Goal: Obtain resource: Obtain resource

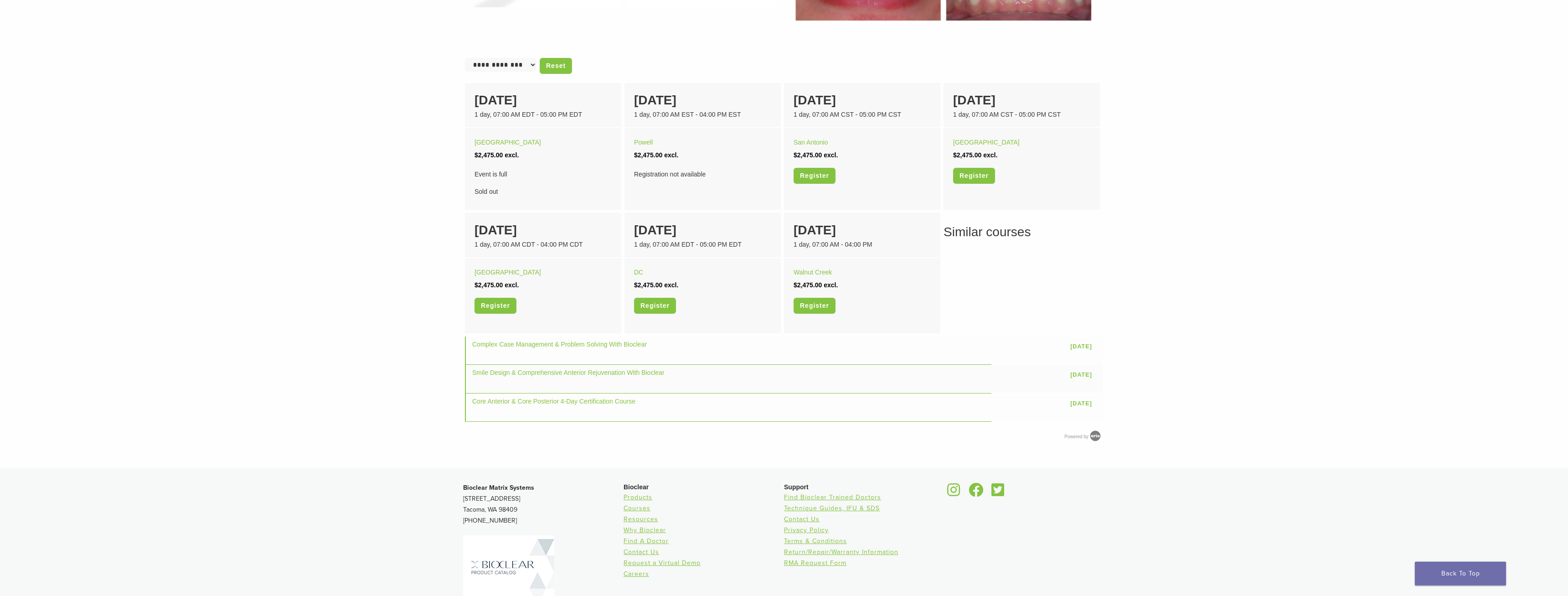
scroll to position [472, 0]
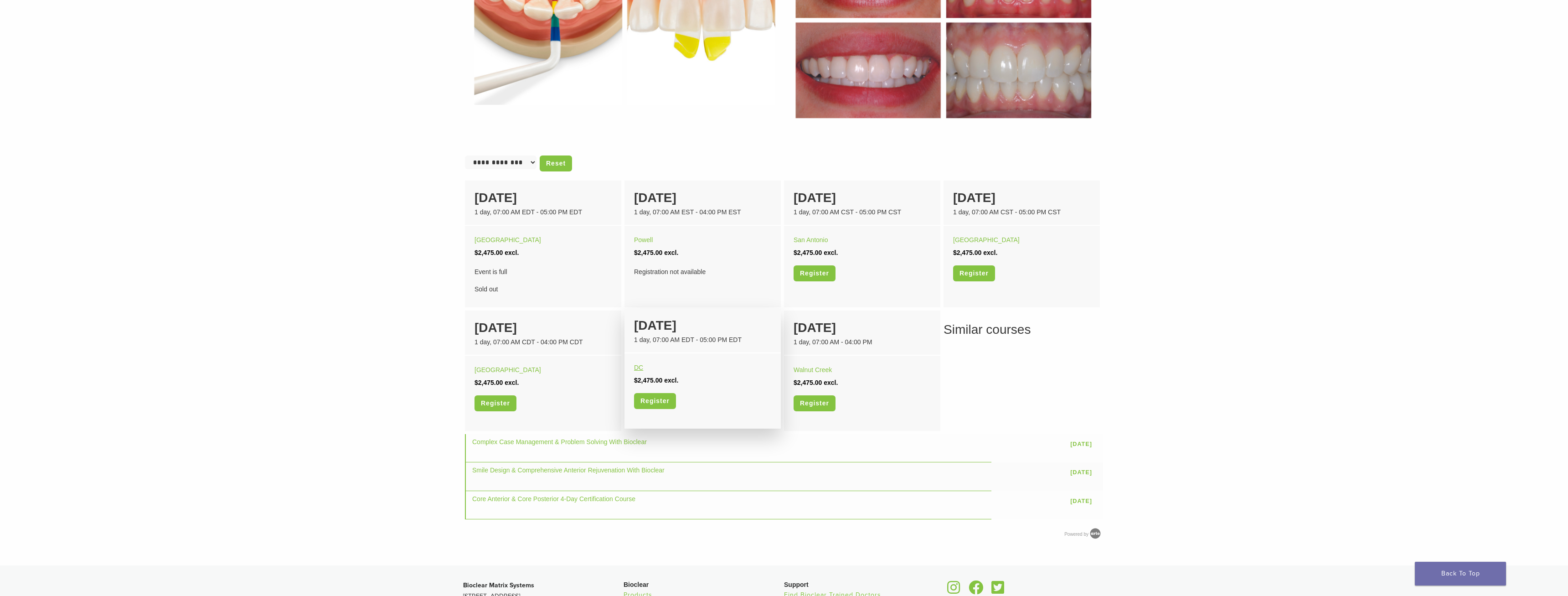
click at [638, 366] on link "DC" at bounding box center [639, 368] width 9 height 7
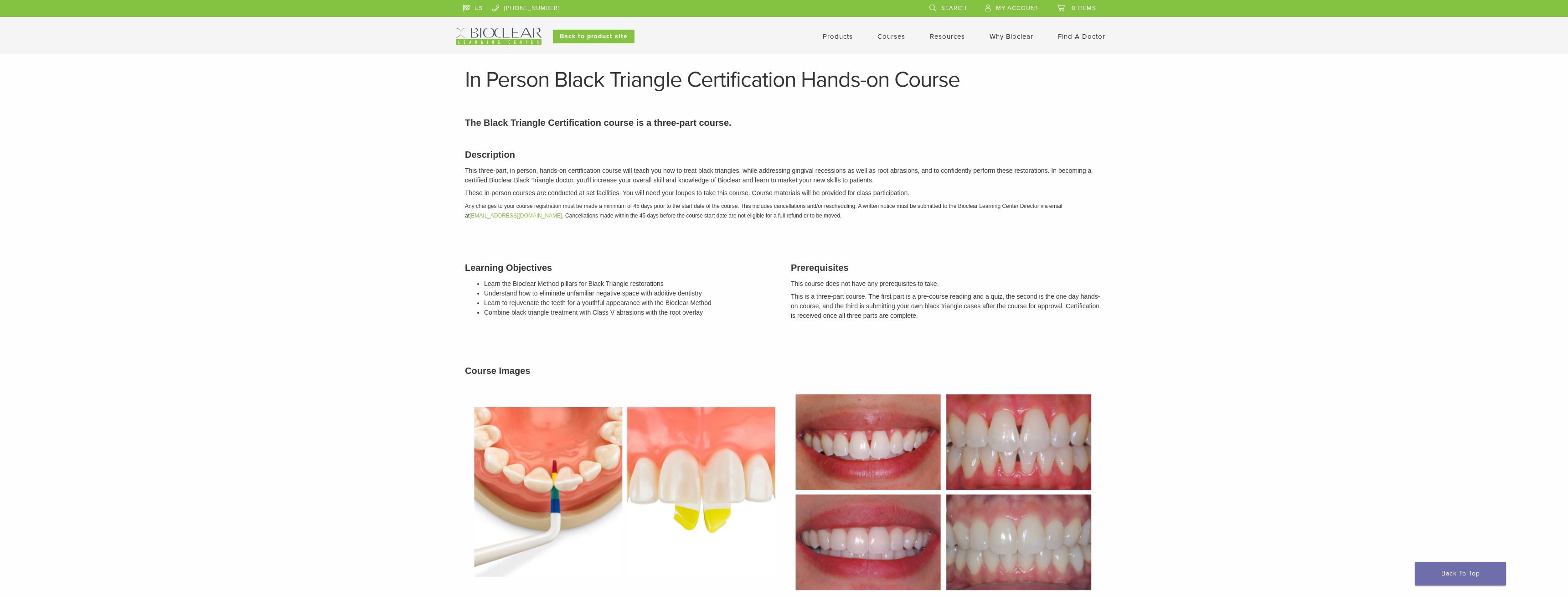
scroll to position [472, 0]
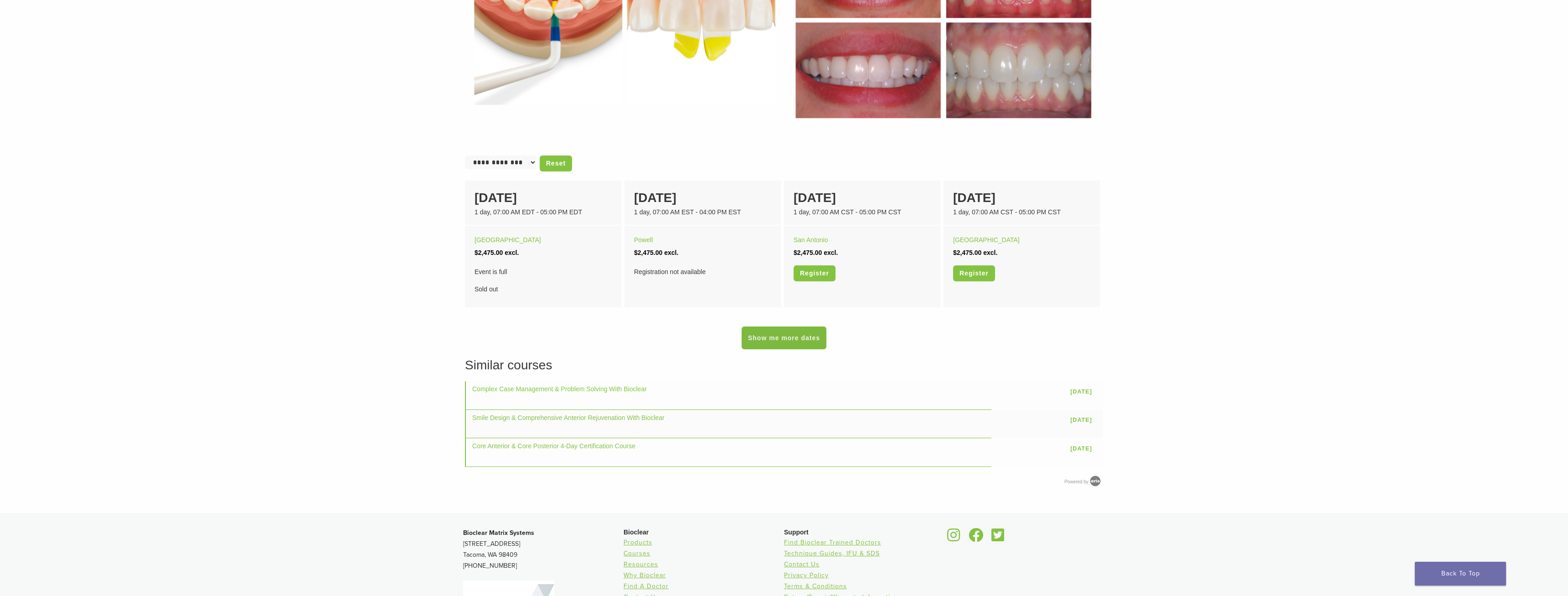
click at [780, 335] on link "Show me more dates" at bounding box center [783, 337] width 85 height 23
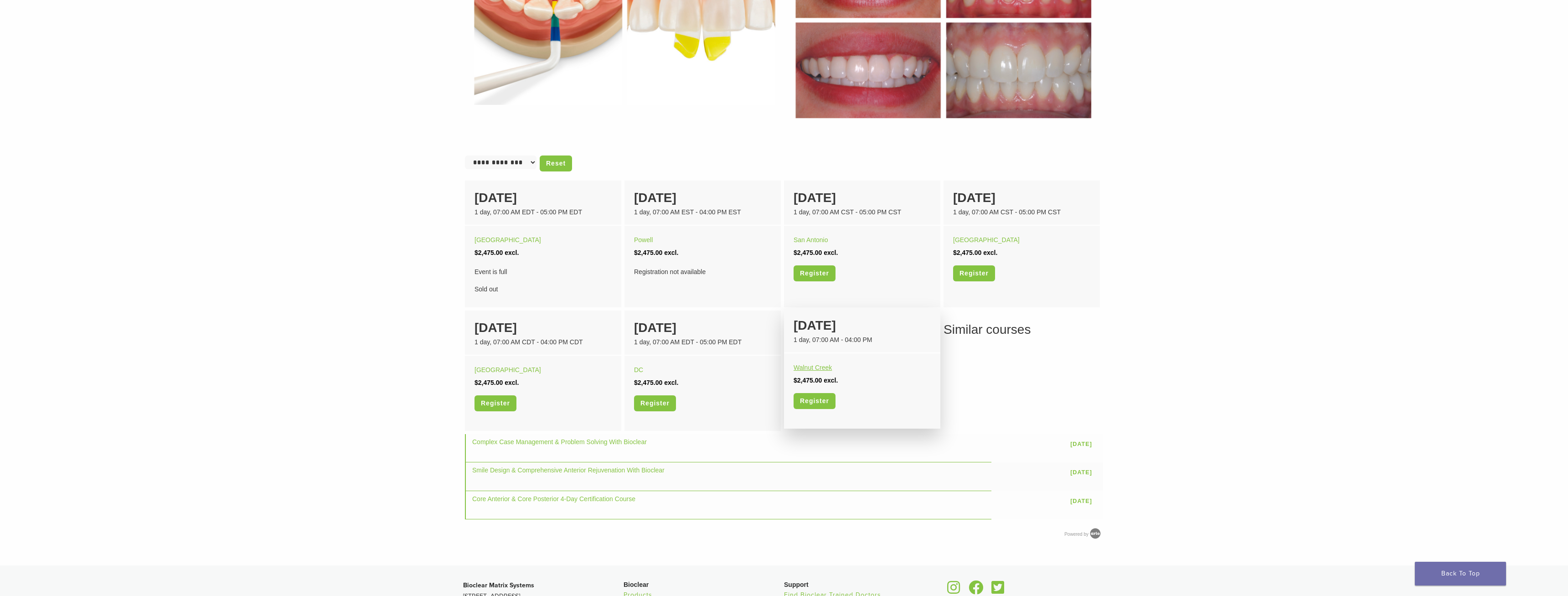
click at [821, 366] on link "Walnut Creek" at bounding box center [813, 368] width 38 height 7
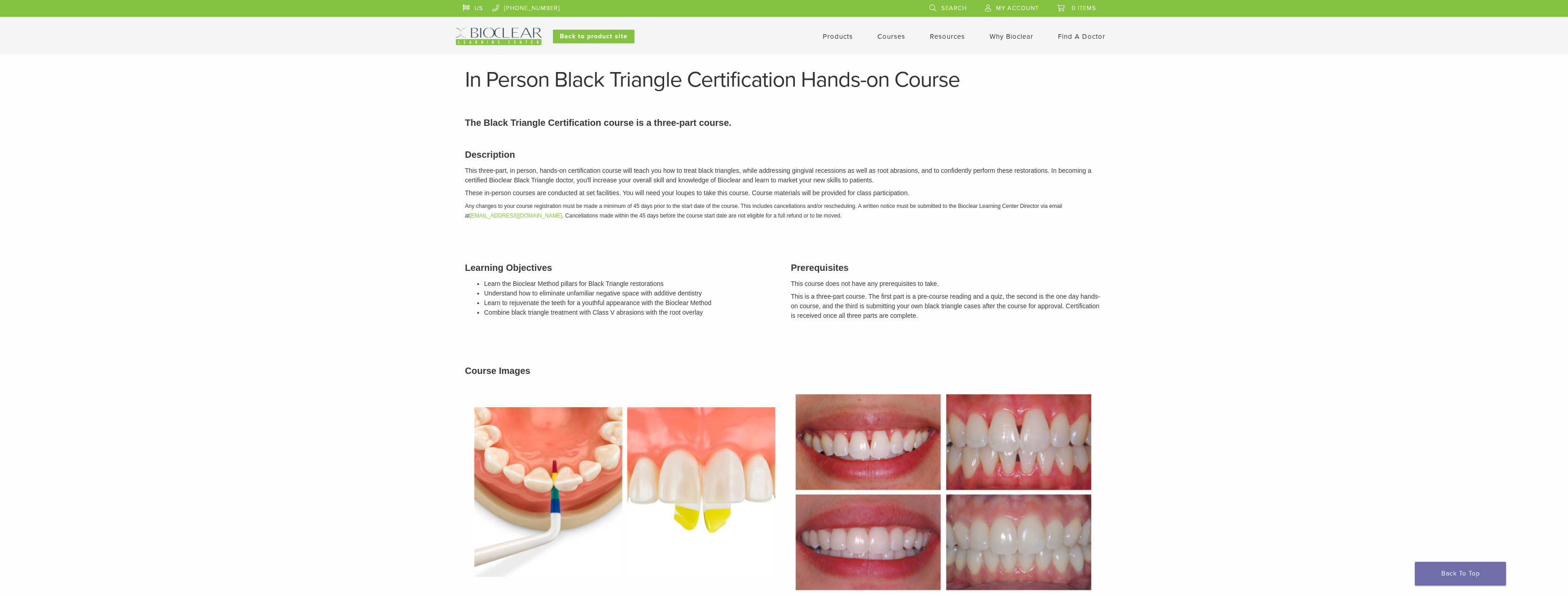
scroll to position [472, 0]
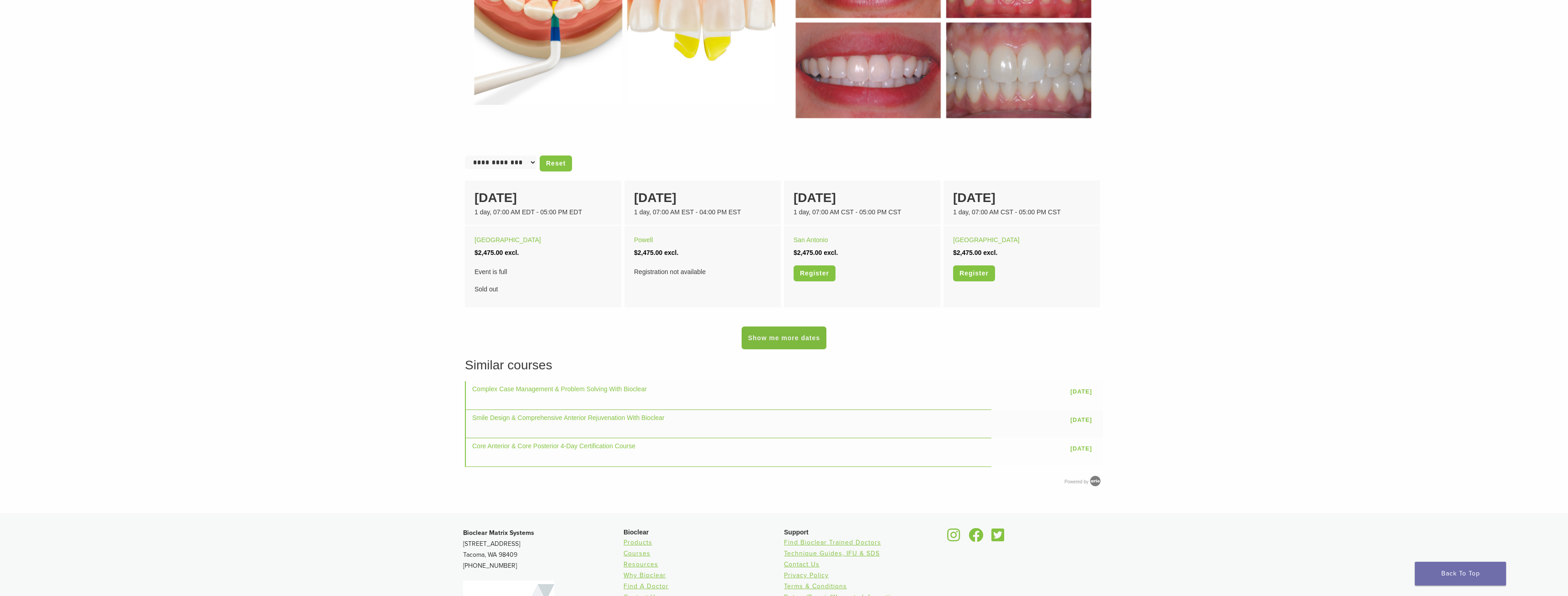
click at [805, 342] on link "Show me more dates" at bounding box center [783, 337] width 85 height 23
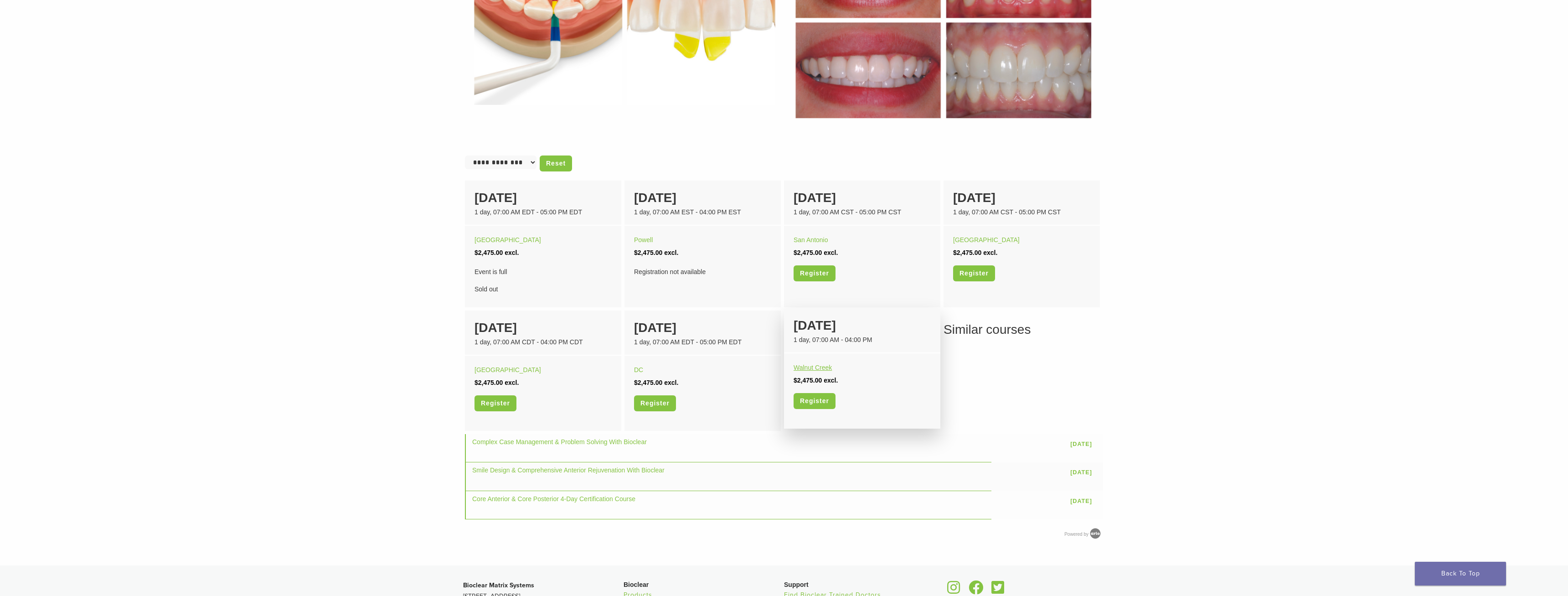
click at [814, 366] on link "Walnut Creek" at bounding box center [813, 368] width 38 height 7
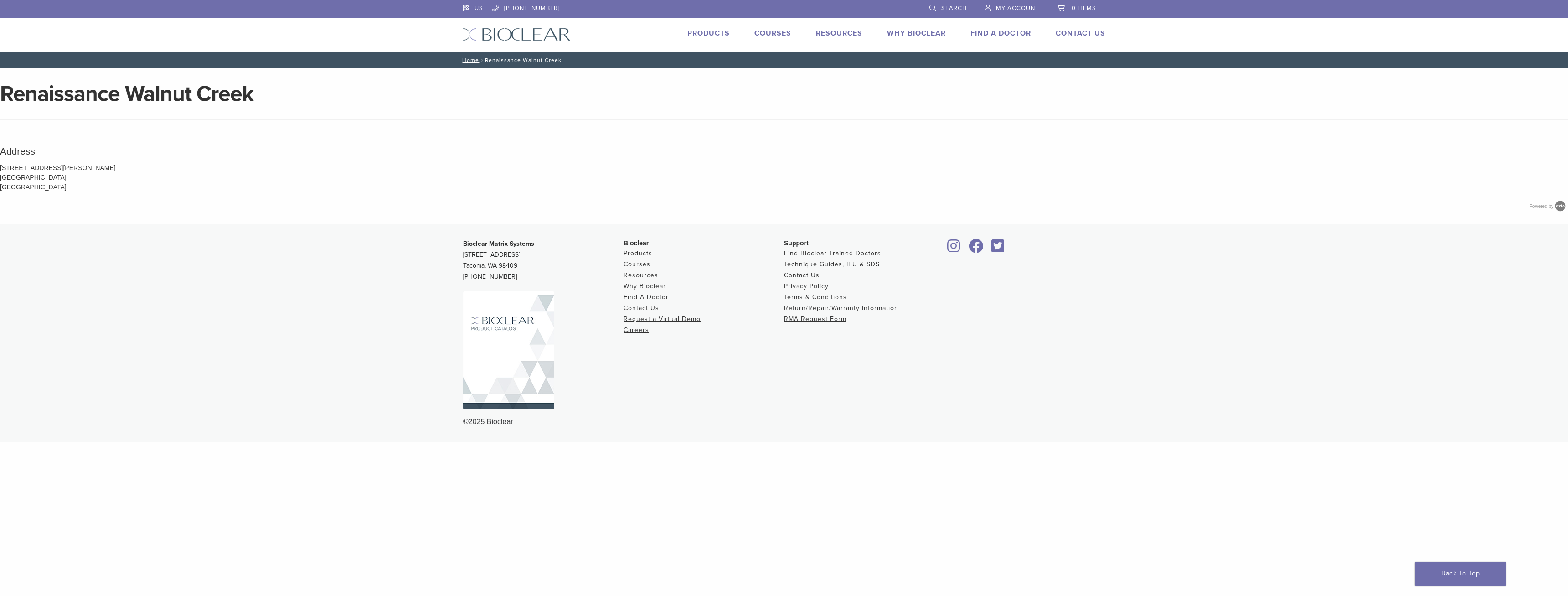
click at [777, 40] on div "Courses" at bounding box center [767, 35] width 48 height 13
click at [777, 37] on link "Courses" at bounding box center [772, 33] width 37 height 9
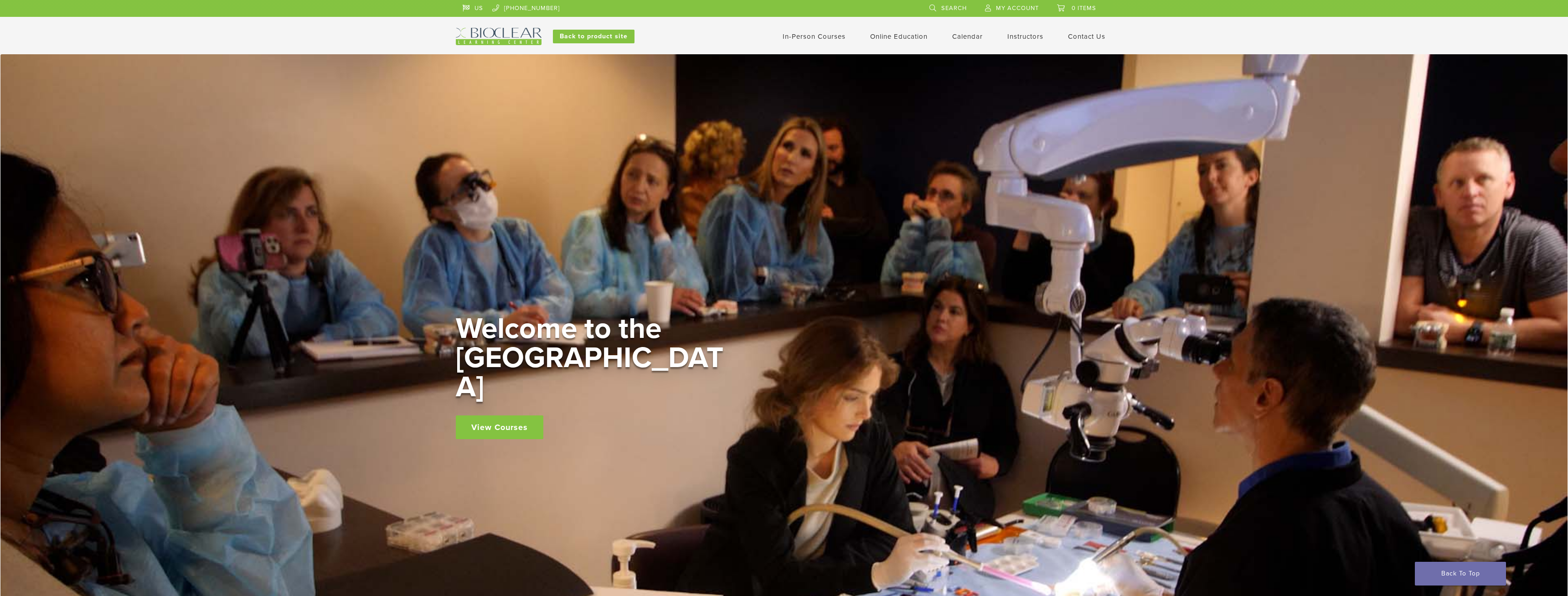
click at [526, 418] on link "View Courses" at bounding box center [500, 427] width 88 height 24
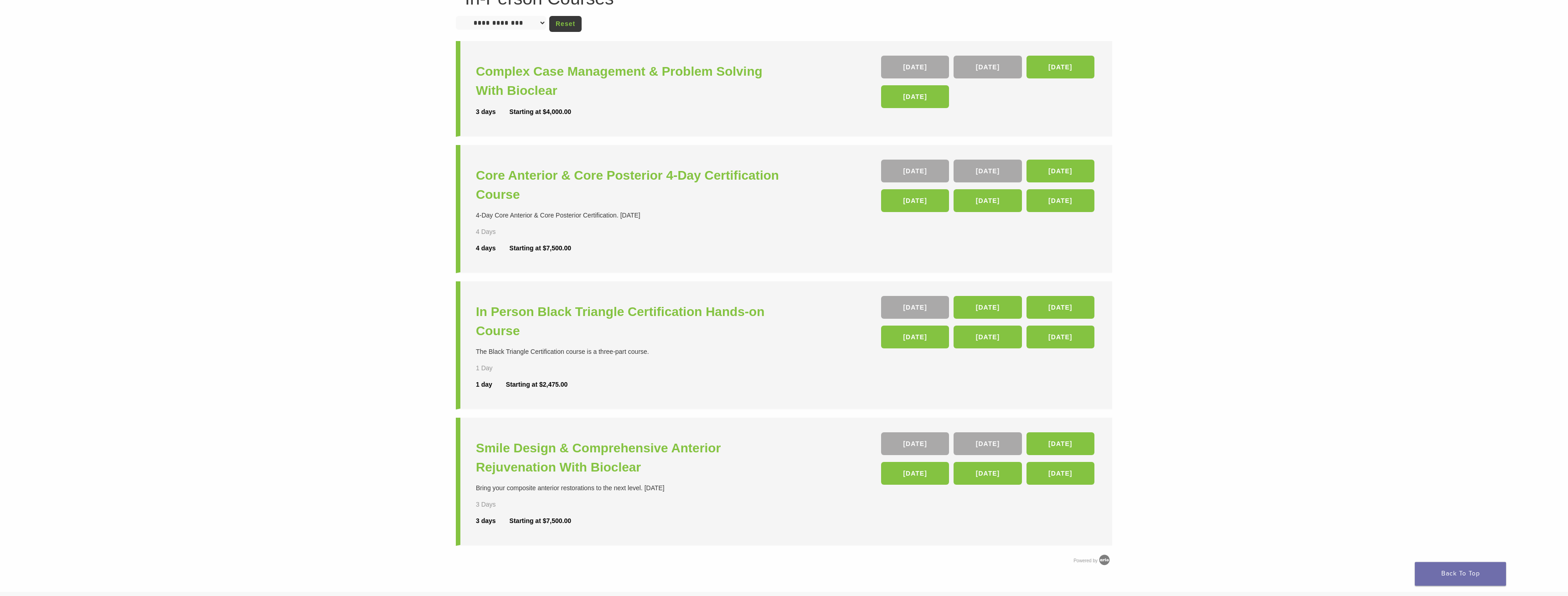
scroll to position [93, 0]
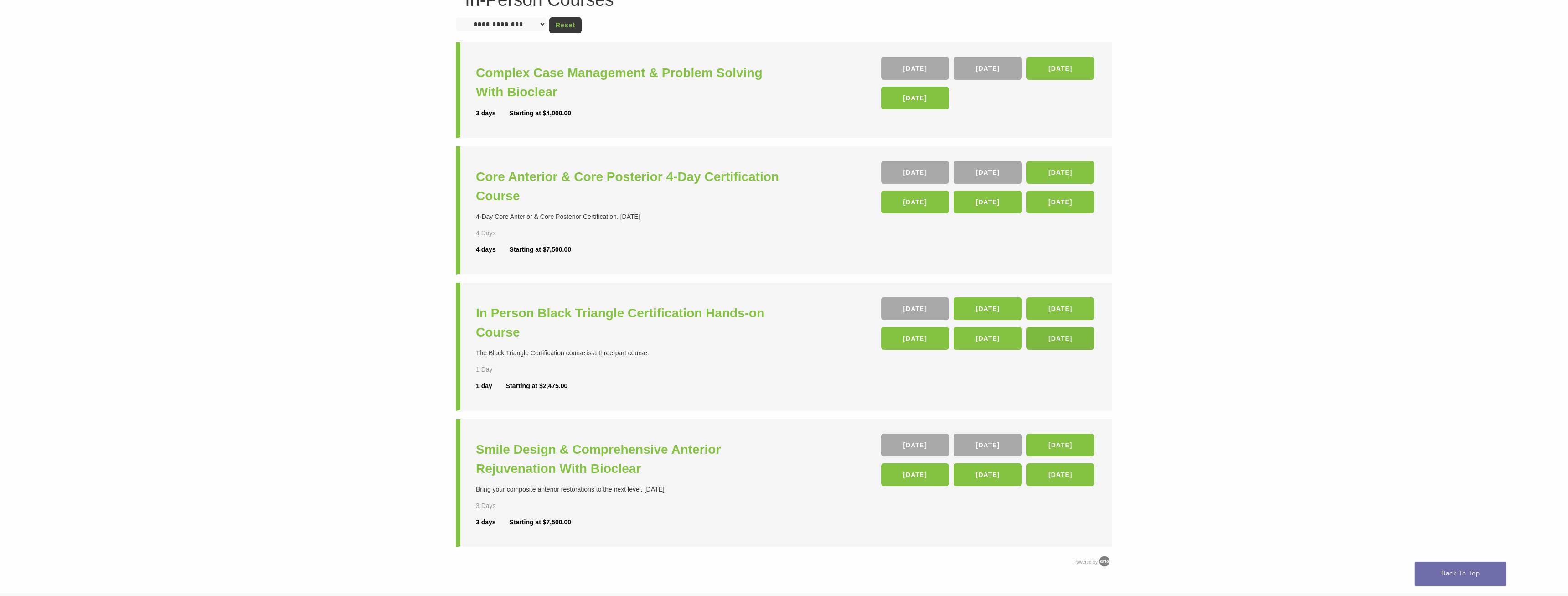
click at [1065, 339] on link "08 May 26" at bounding box center [1060, 338] width 68 height 23
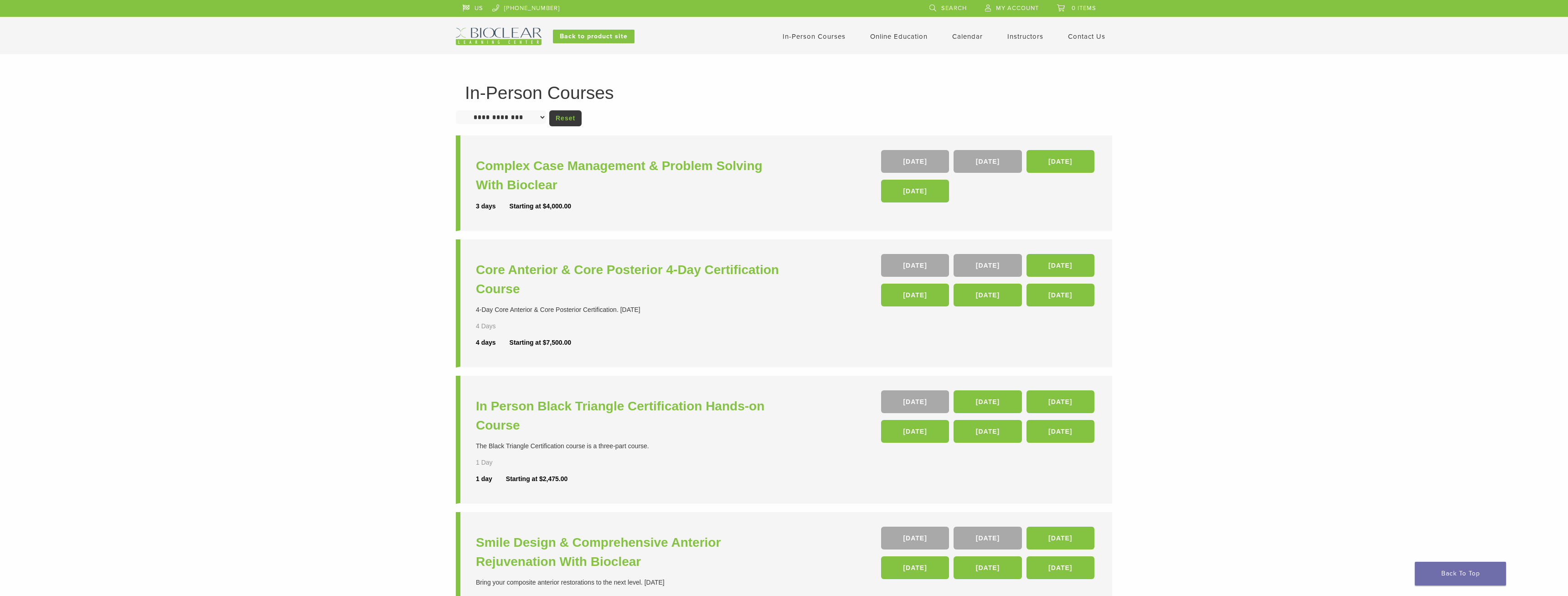
scroll to position [93, 0]
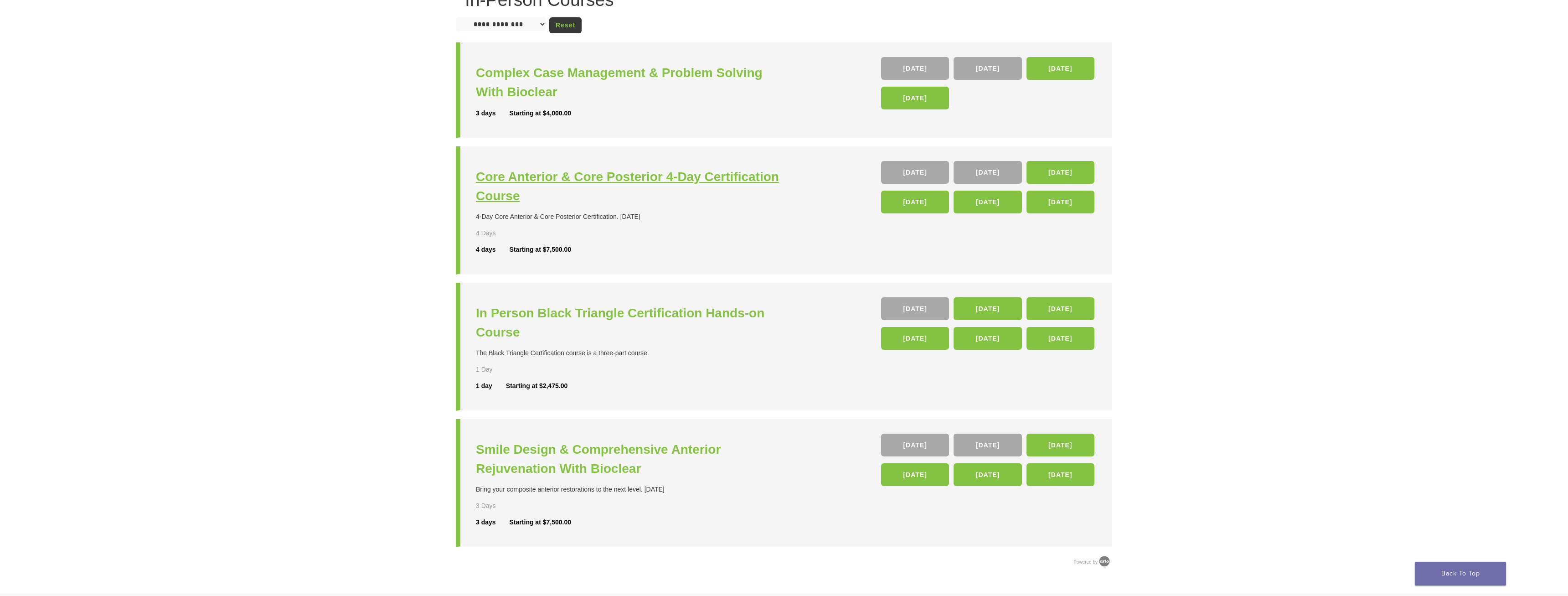
click at [654, 180] on h3 "Core Anterior & Core Posterior 4-Day Certification Course" at bounding box center [631, 186] width 310 height 38
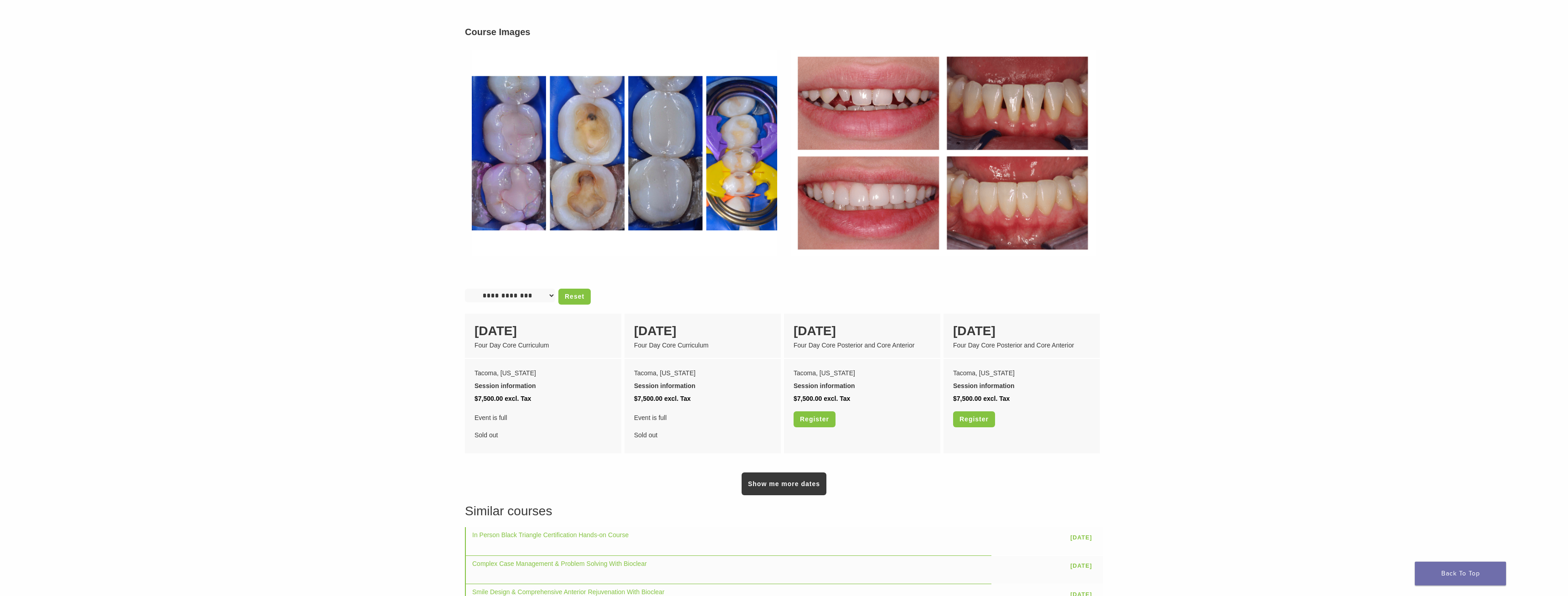
scroll to position [511, 0]
click at [779, 472] on link "Show me more dates" at bounding box center [783, 483] width 85 height 23
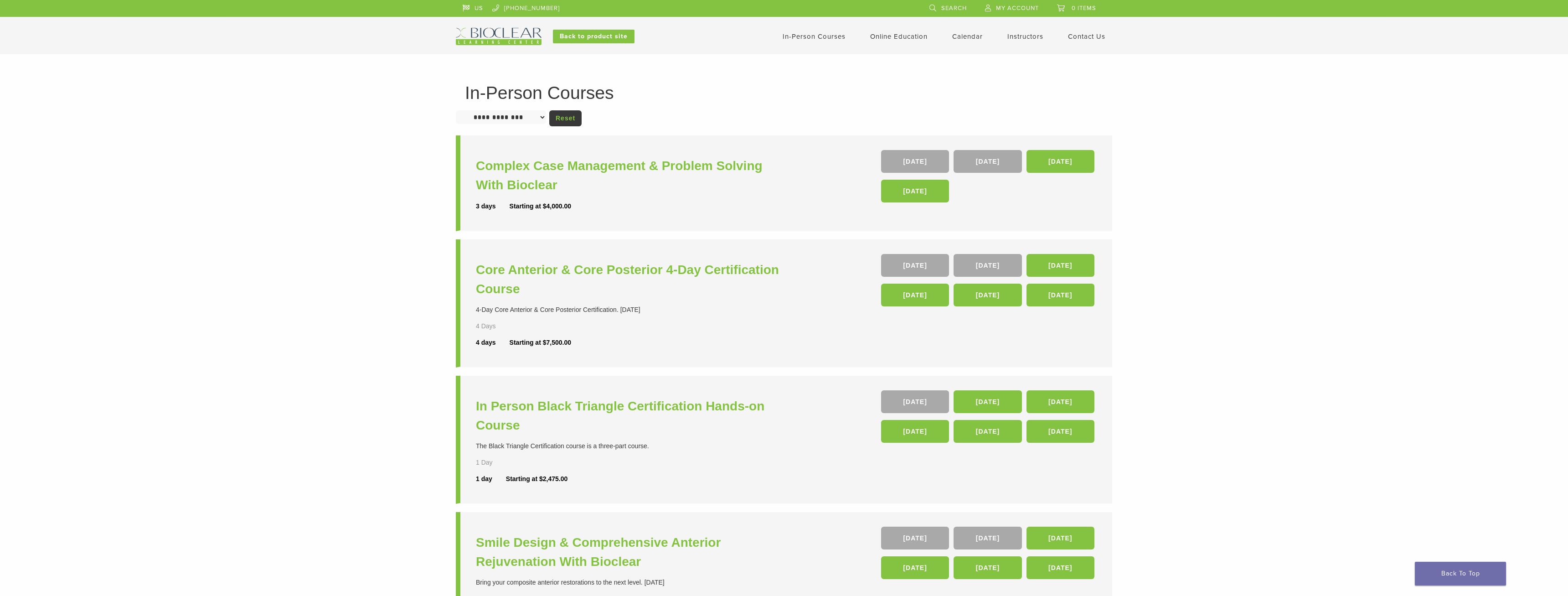
scroll to position [93, 0]
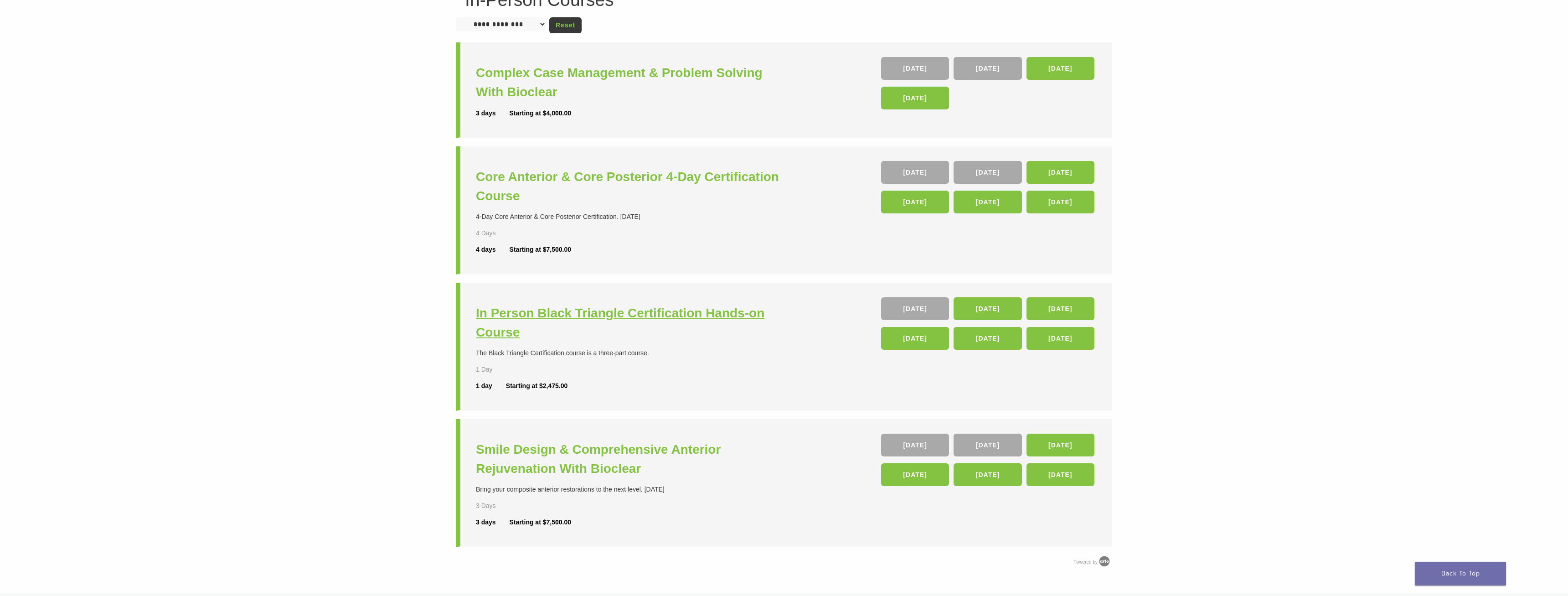
click at [612, 317] on h3 "In Person Black Triangle Certification Hands-on Course" at bounding box center [631, 323] width 310 height 38
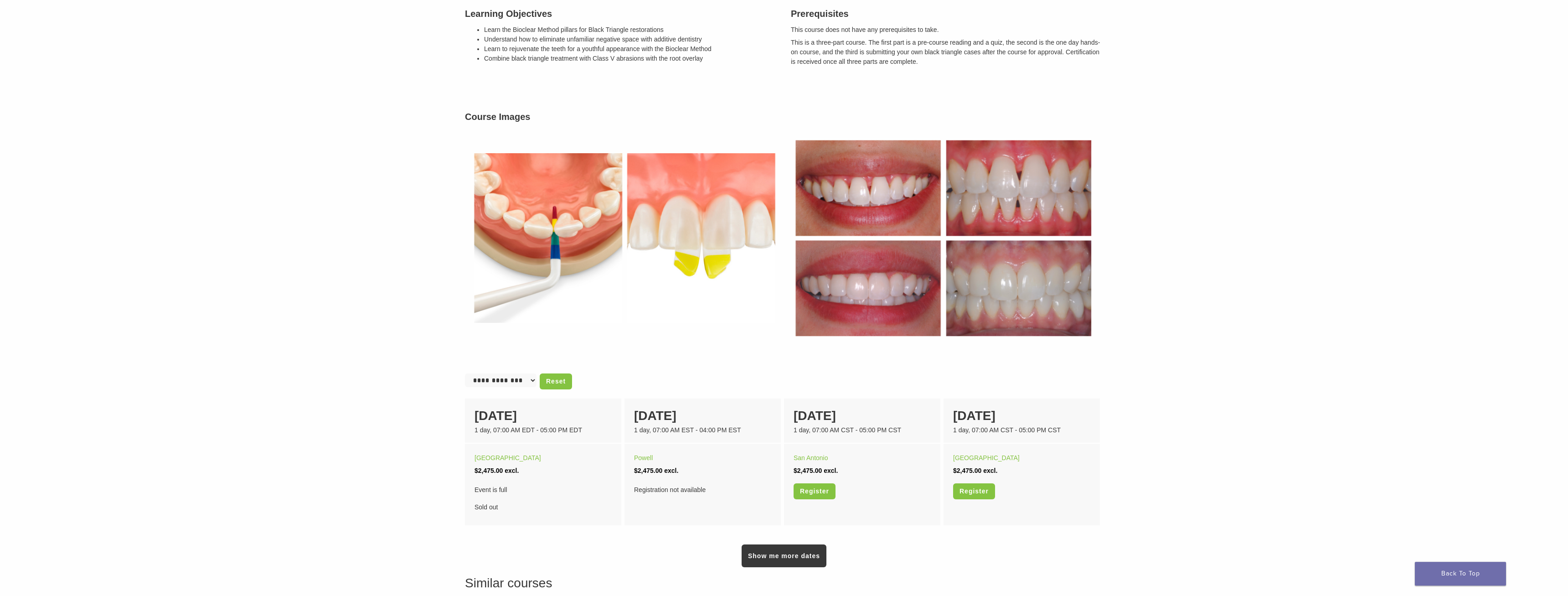
scroll to position [279, 0]
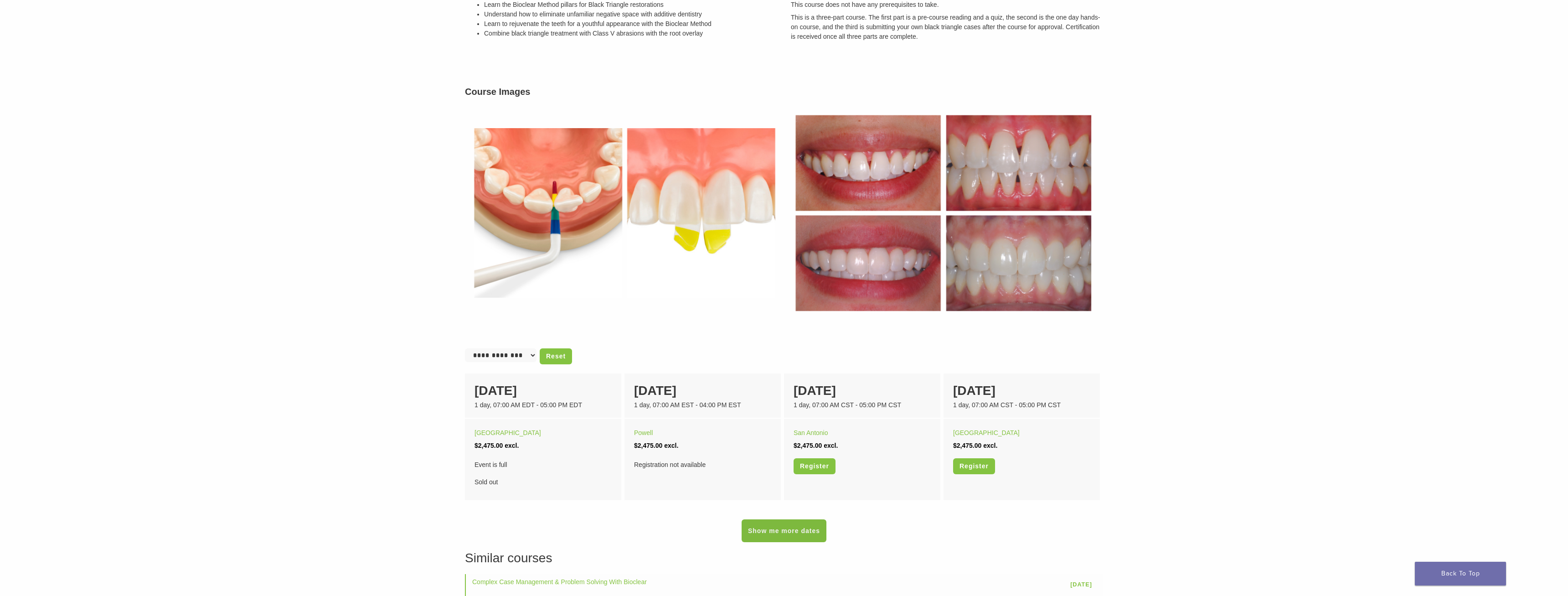
click at [799, 535] on link "Show me more dates" at bounding box center [783, 530] width 85 height 23
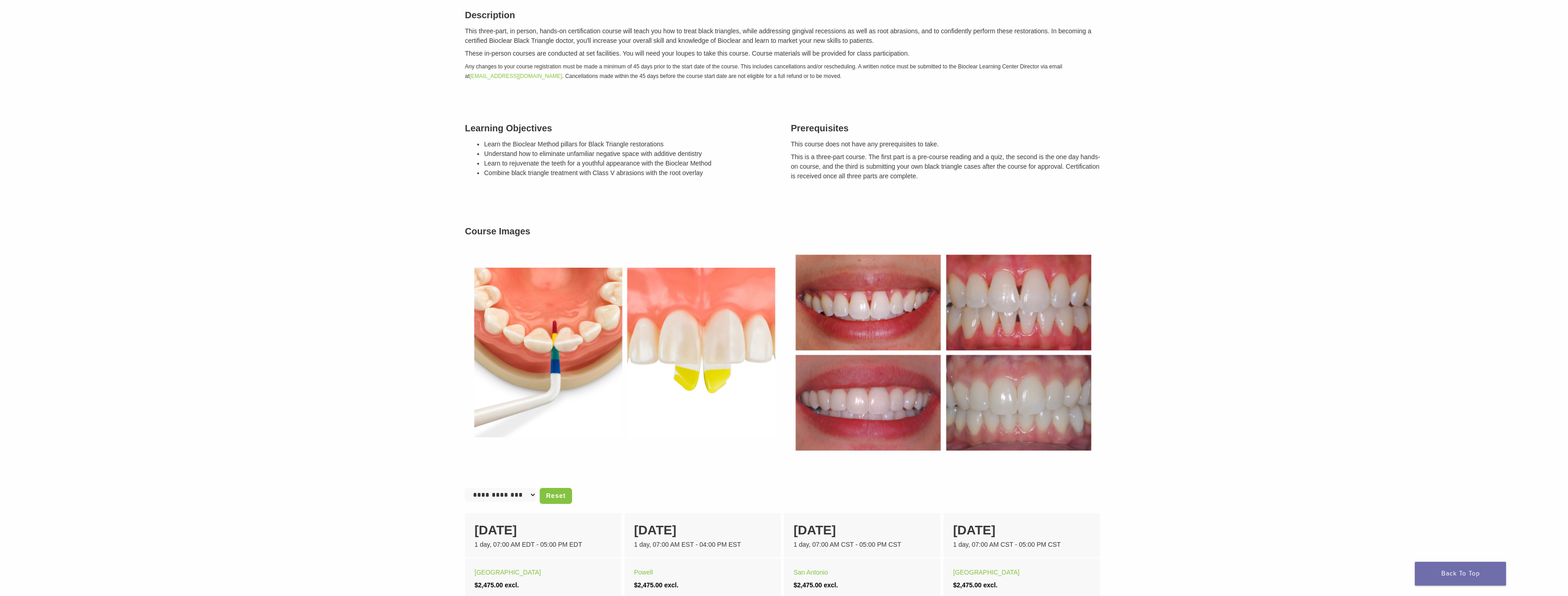
scroll to position [0, 0]
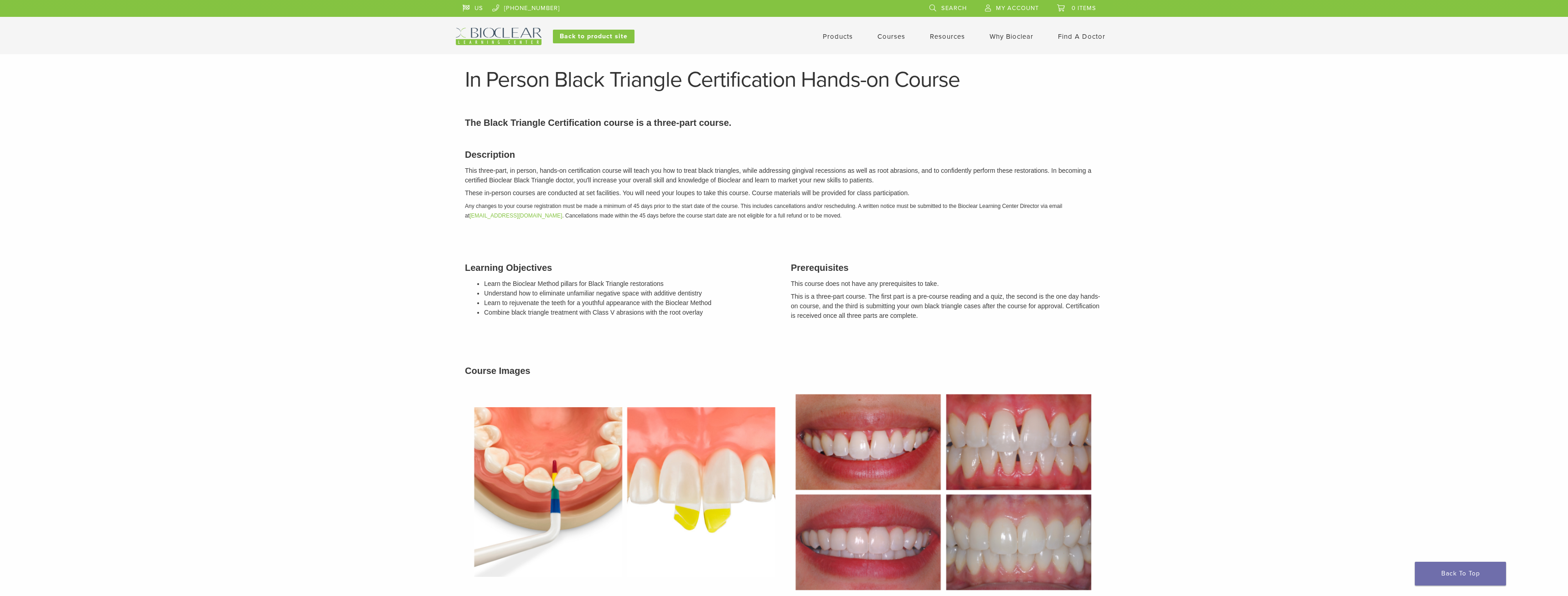
click at [890, 37] on link "Courses" at bounding box center [892, 36] width 28 height 8
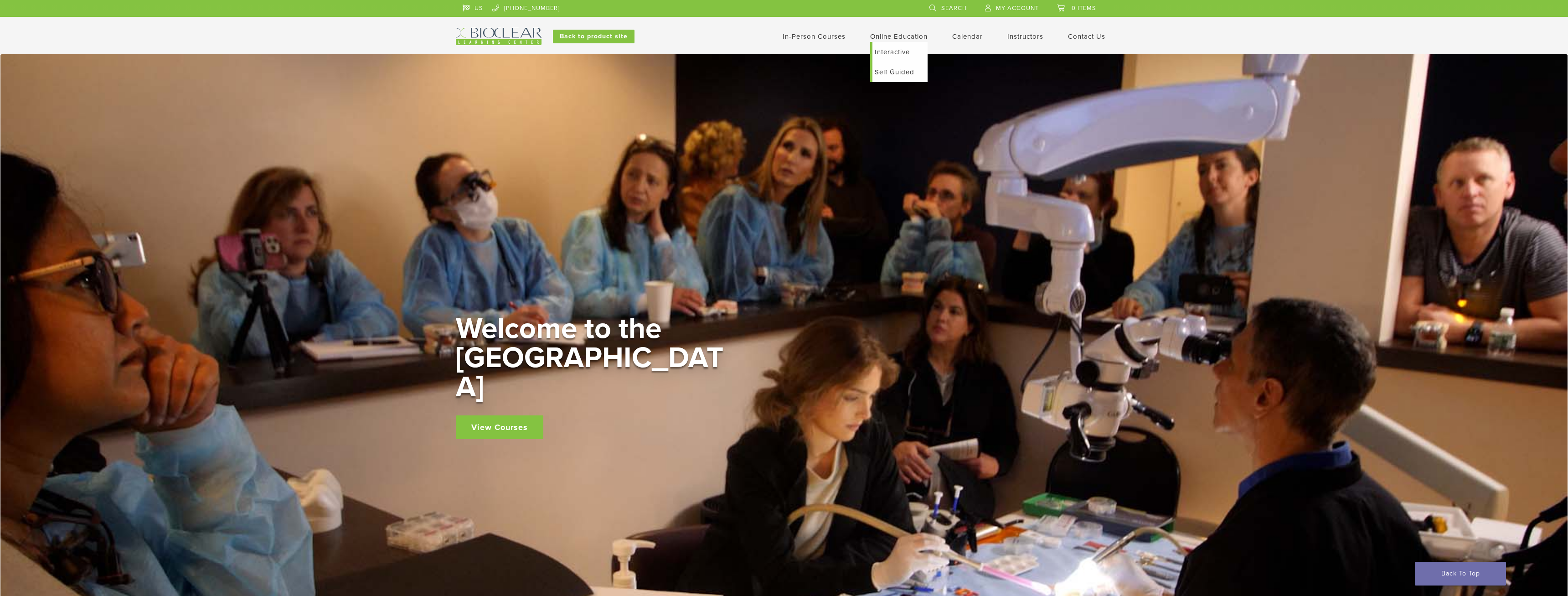
click at [906, 68] on link "Self Guided" at bounding box center [900, 72] width 55 height 20
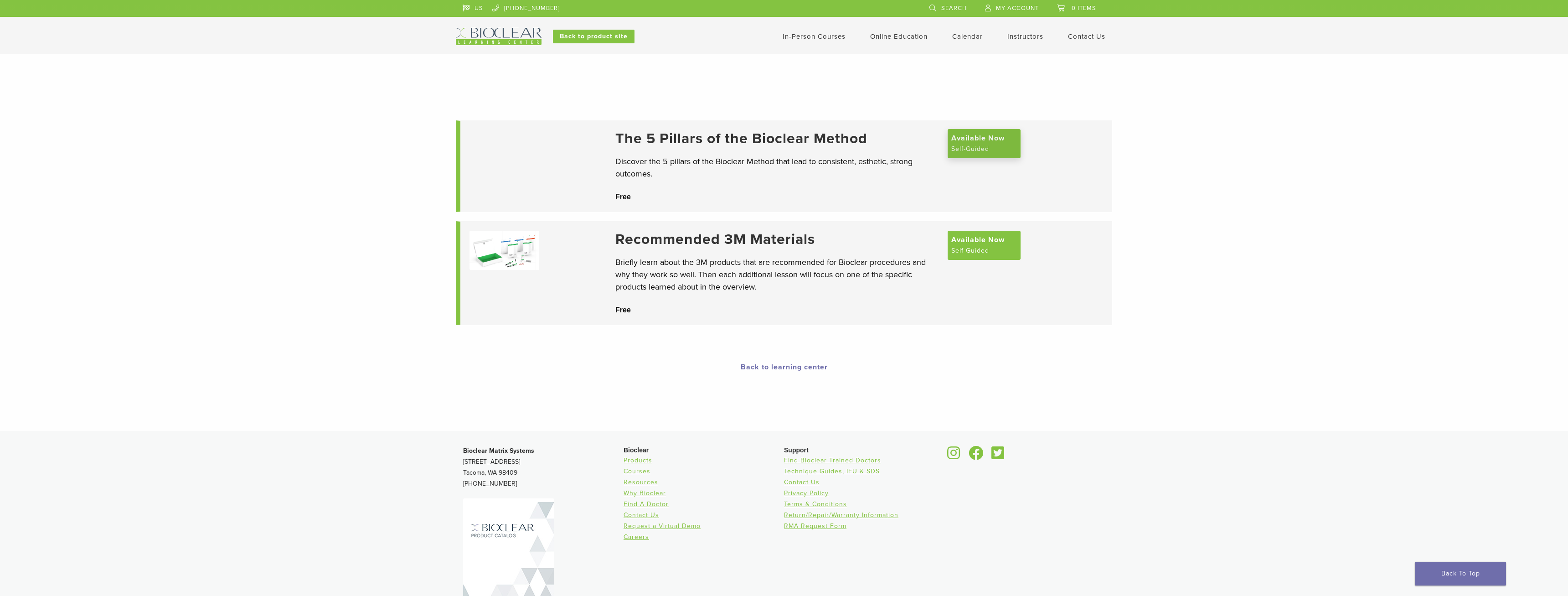
click at [959, 144] on span "Available Now" at bounding box center [978, 138] width 54 height 11
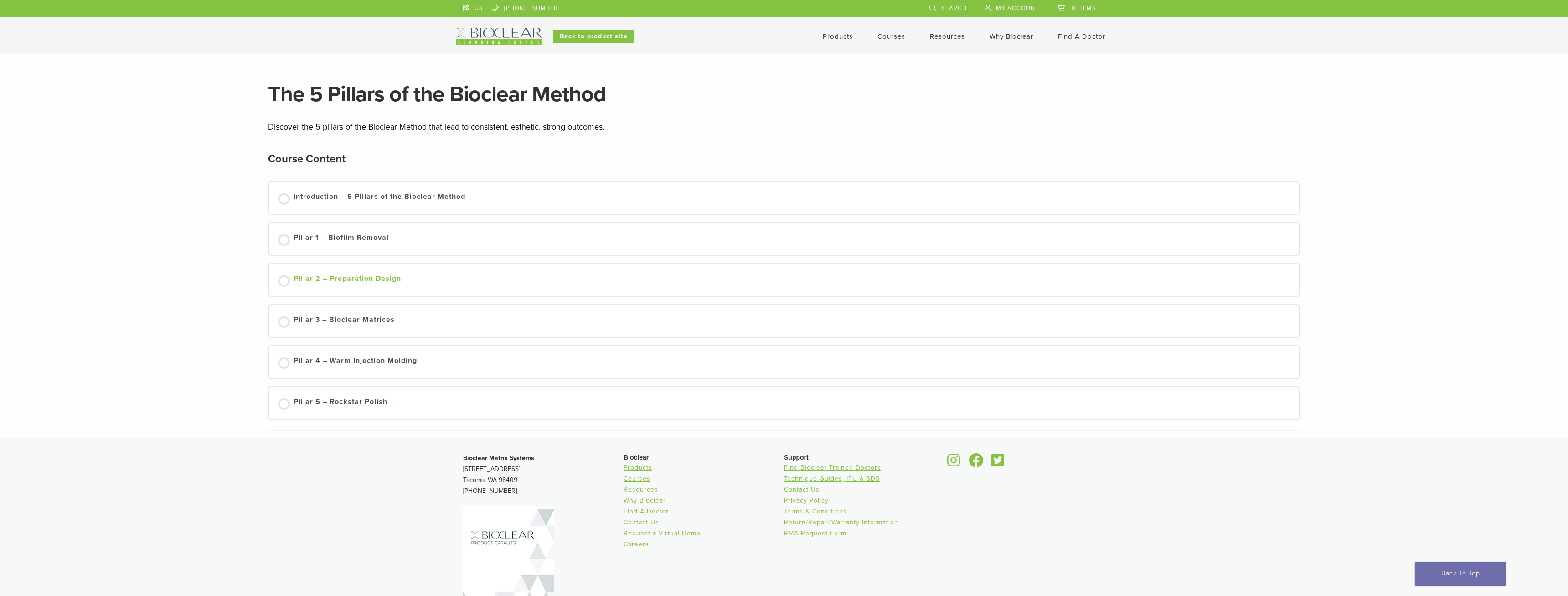
click at [315, 284] on div "Pillar 2 – Preparation Design" at bounding box center [347, 280] width 108 height 13
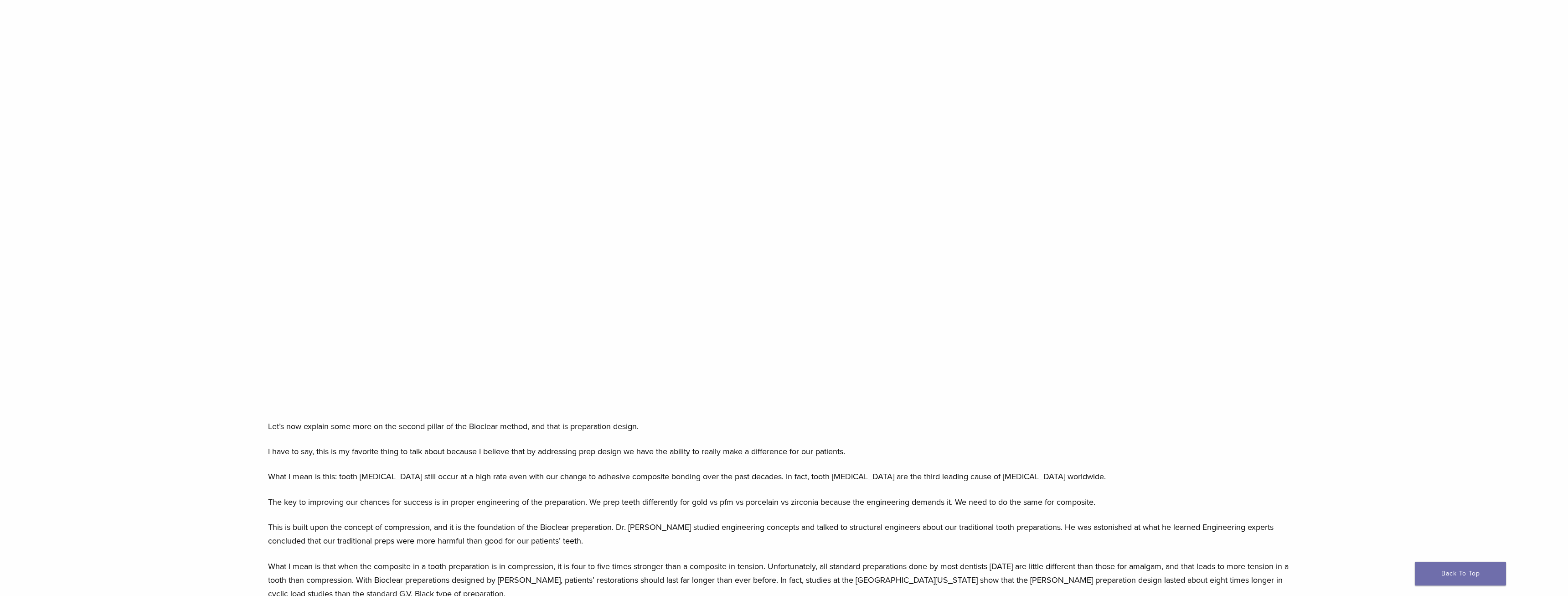
scroll to position [13, 0]
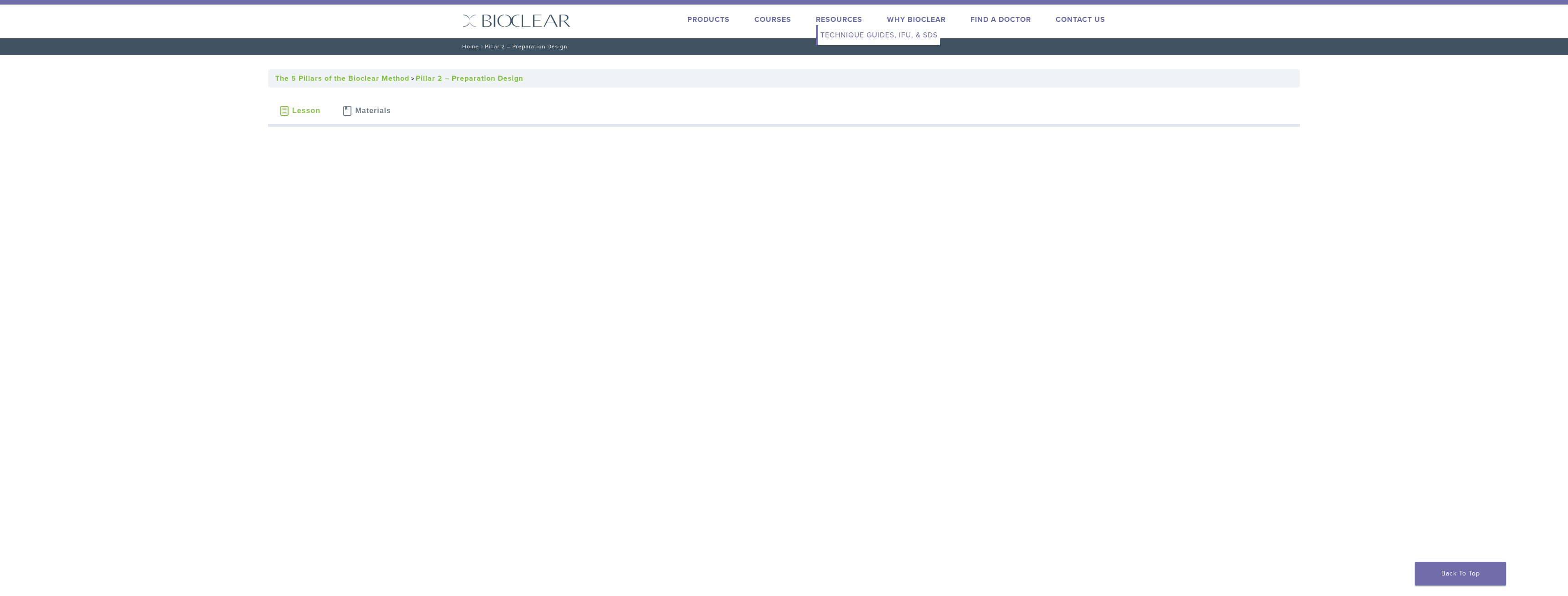
click at [832, 38] on link "Technique Guides, IFU, & SDS" at bounding box center [879, 35] width 122 height 20
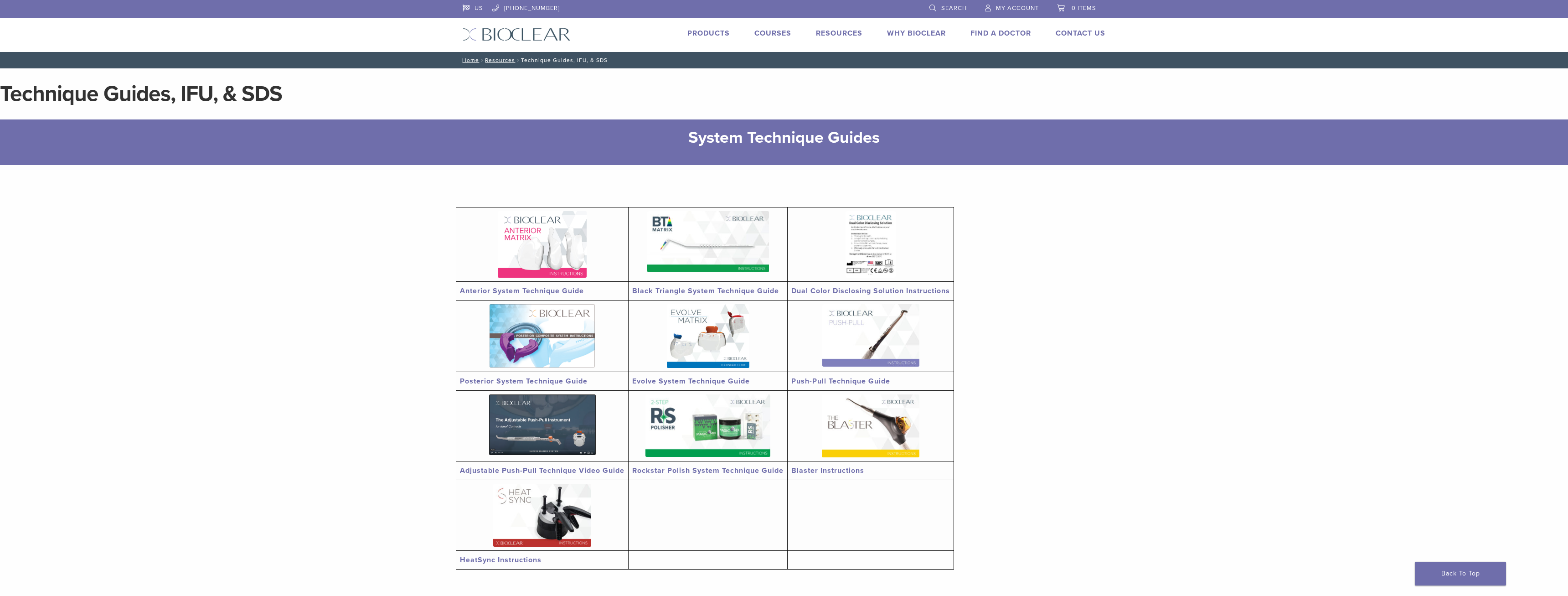
click at [564, 281] on td at bounding box center [542, 245] width 172 height 74
click at [531, 290] on link "Anterior System Technique Guide" at bounding box center [522, 290] width 124 height 9
click at [836, 377] on link "Push-Pull Technique Guide" at bounding box center [841, 381] width 99 height 9
